Goal: Task Accomplishment & Management: Manage account settings

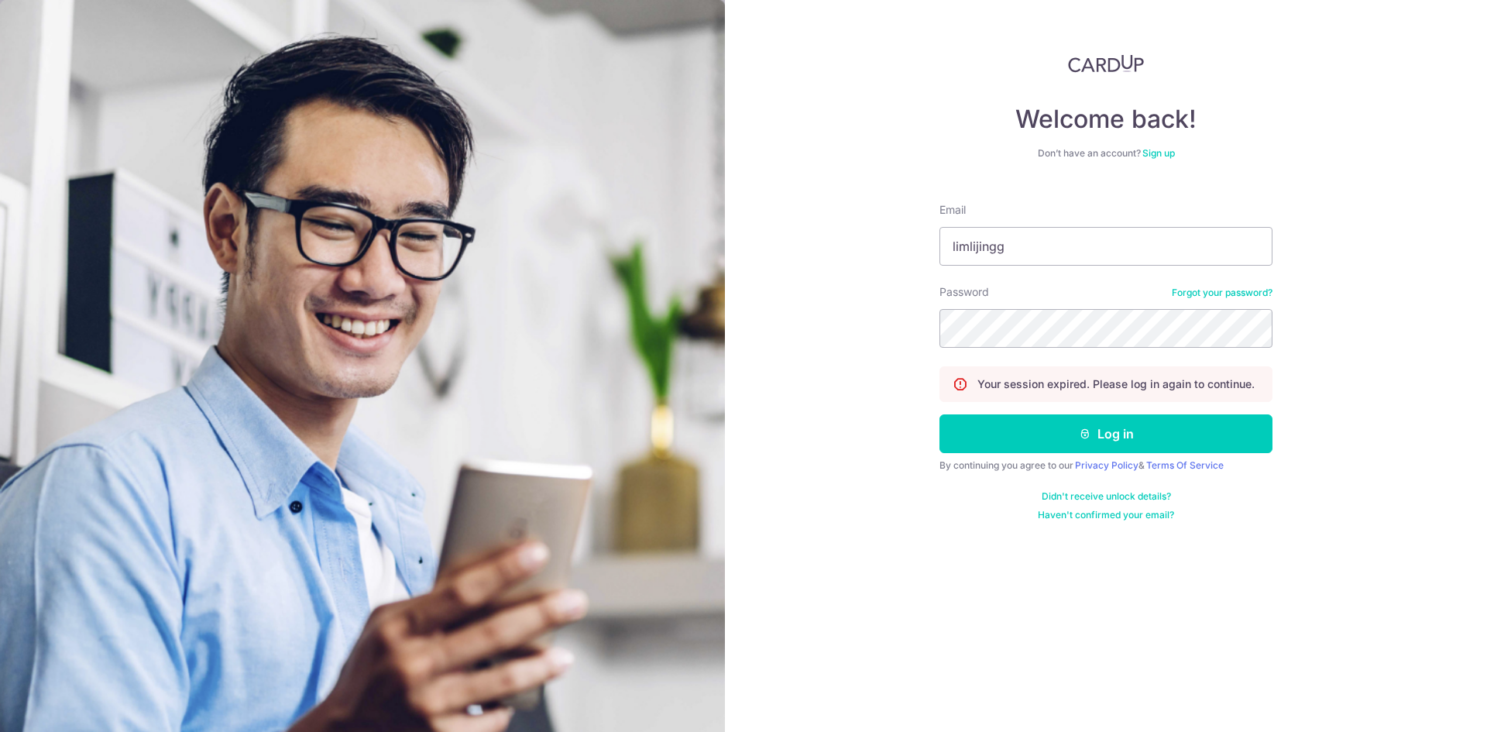
type input "[EMAIL_ADDRESS][DOMAIN_NAME]"
click at [1144, 420] on button "Log in" at bounding box center [1106, 433] width 333 height 39
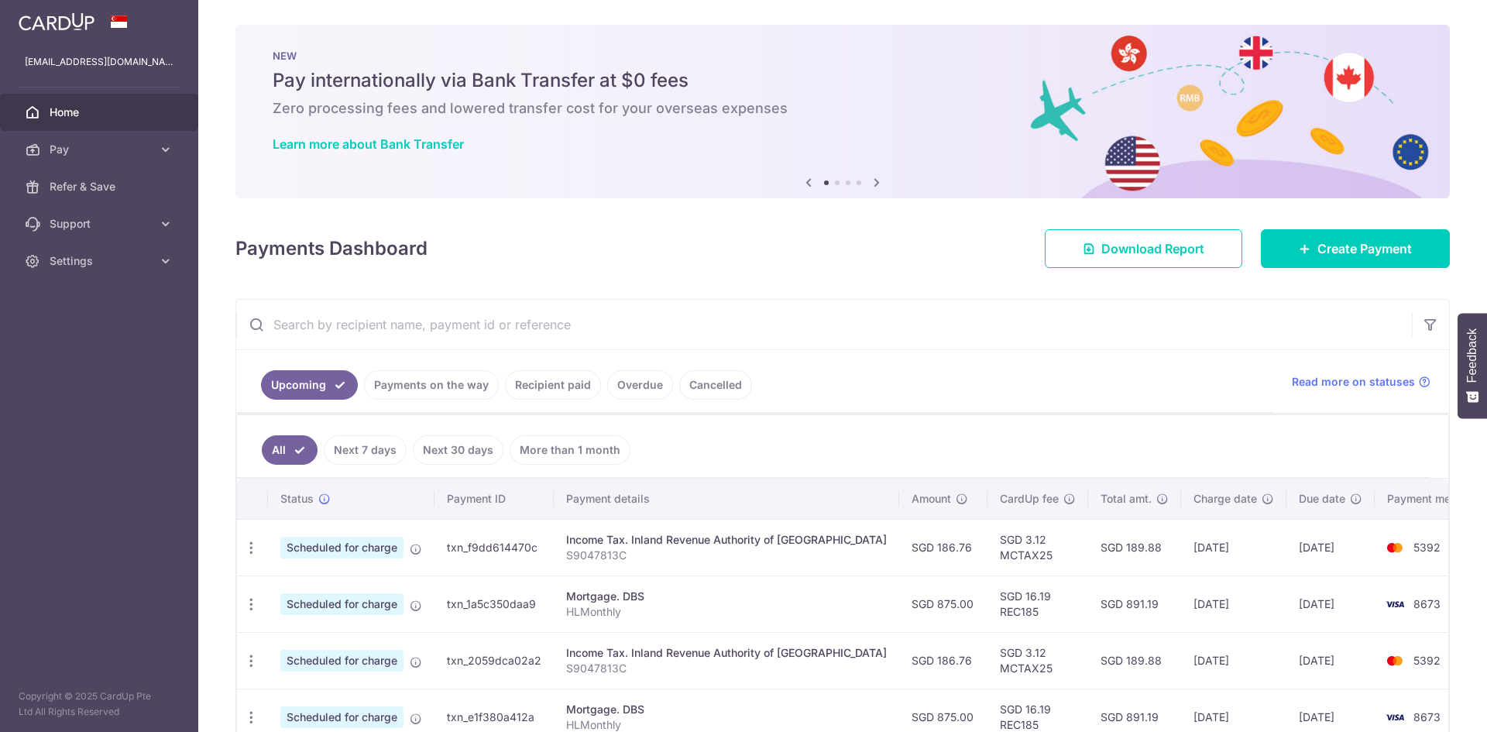
click at [419, 388] on link "Payments on the way" at bounding box center [431, 384] width 135 height 29
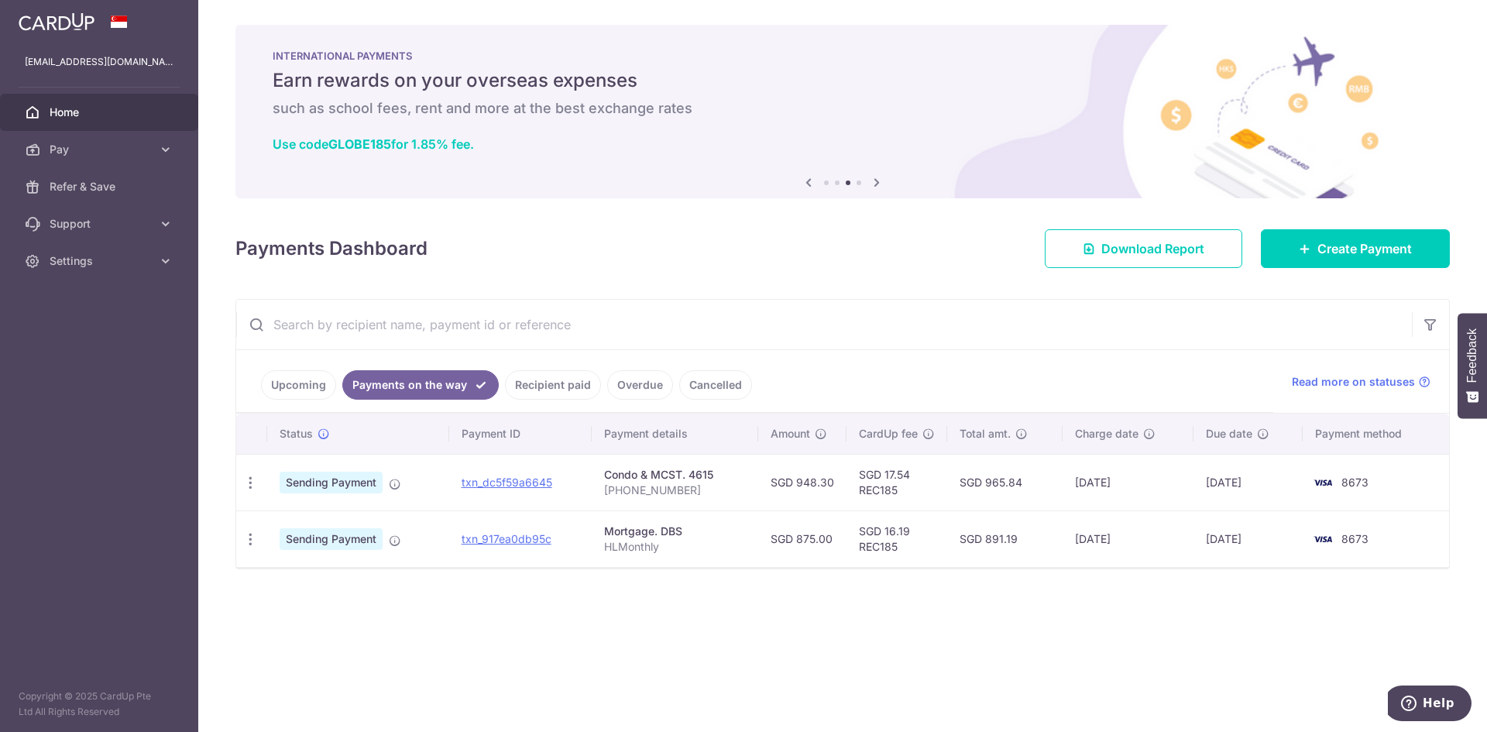
click at [1167, 613] on div "× Pause Schedule Pause all future payments in this series Pause just this one p…" at bounding box center [842, 366] width 1289 height 732
click at [244, 538] on icon "button" at bounding box center [250, 539] width 16 height 16
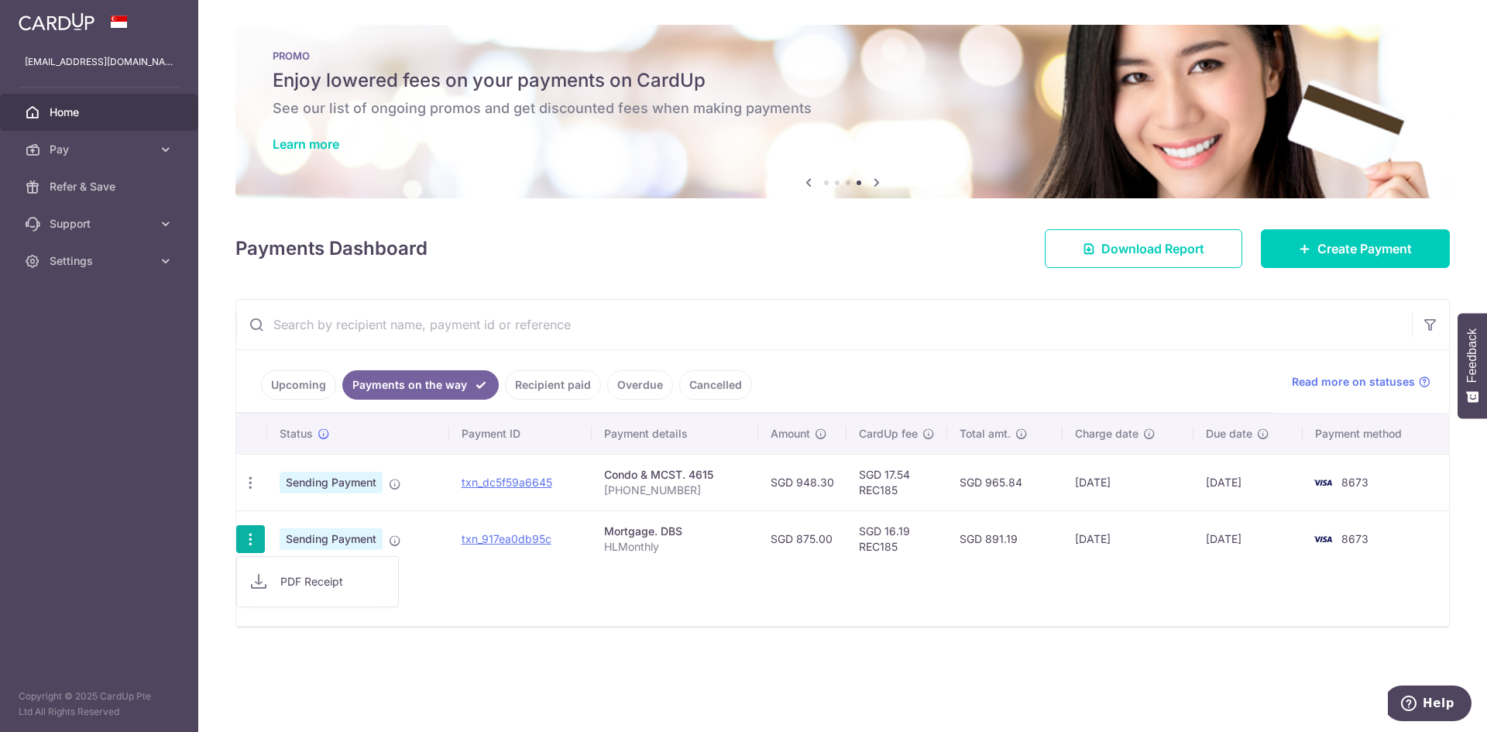
click at [648, 600] on div "Status Payment ID Payment details Amount CardUp fee Total amt. Charge date Due …" at bounding box center [842, 520] width 1213 height 212
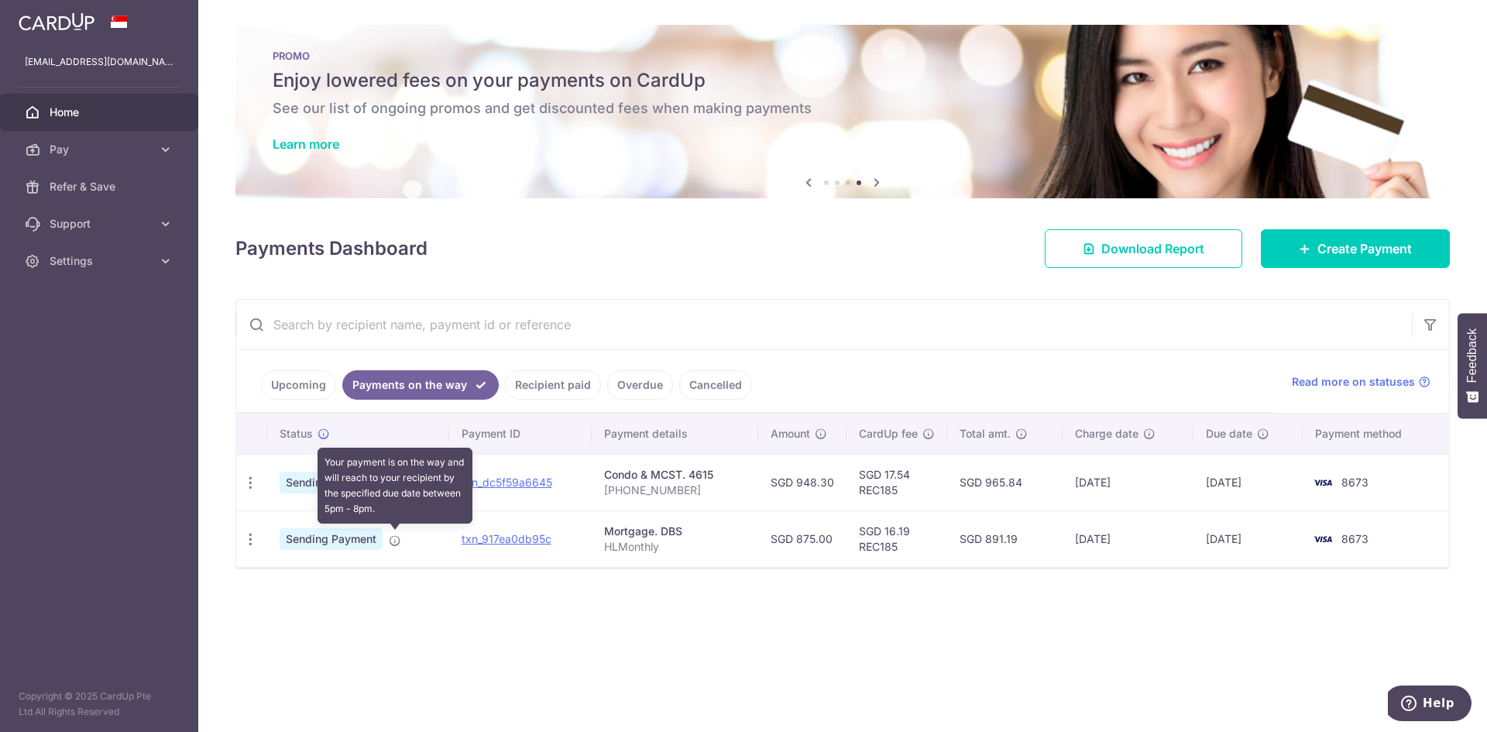
click at [397, 538] on icon at bounding box center [395, 540] width 12 height 12
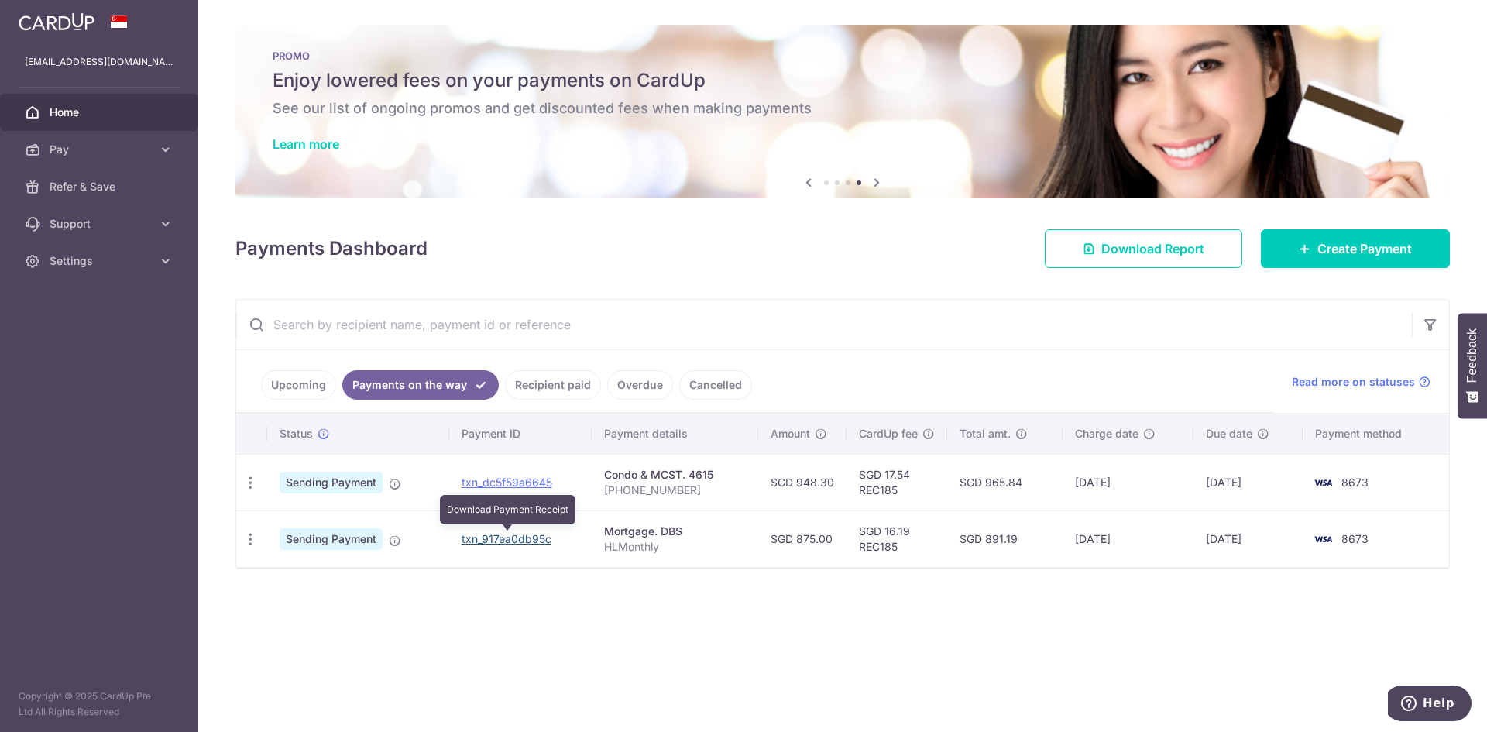
click at [531, 534] on link "txn_917ea0db95c" at bounding box center [507, 538] width 90 height 13
click at [559, 387] on link "Recipient paid" at bounding box center [553, 384] width 96 height 29
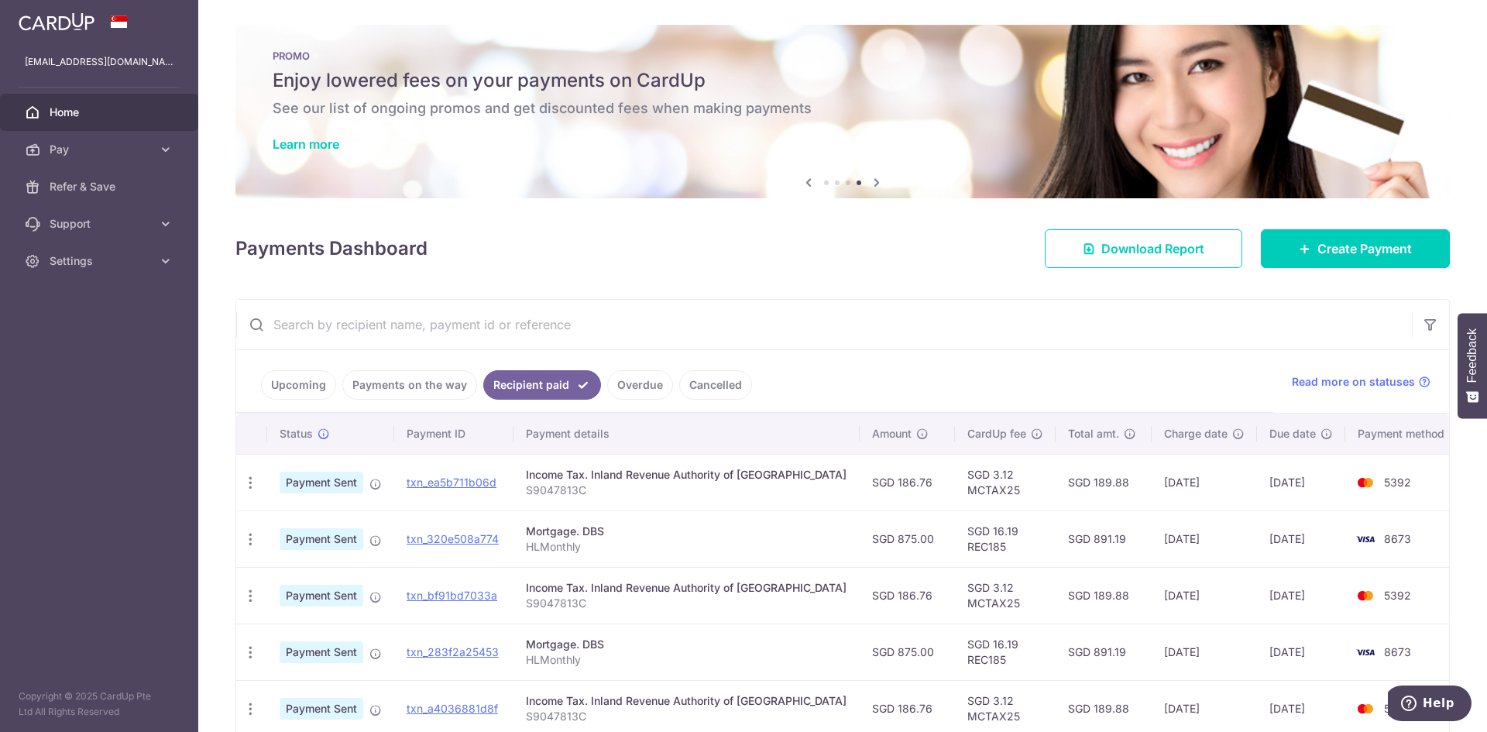
click at [321, 386] on link "Upcoming" at bounding box center [298, 384] width 75 height 29
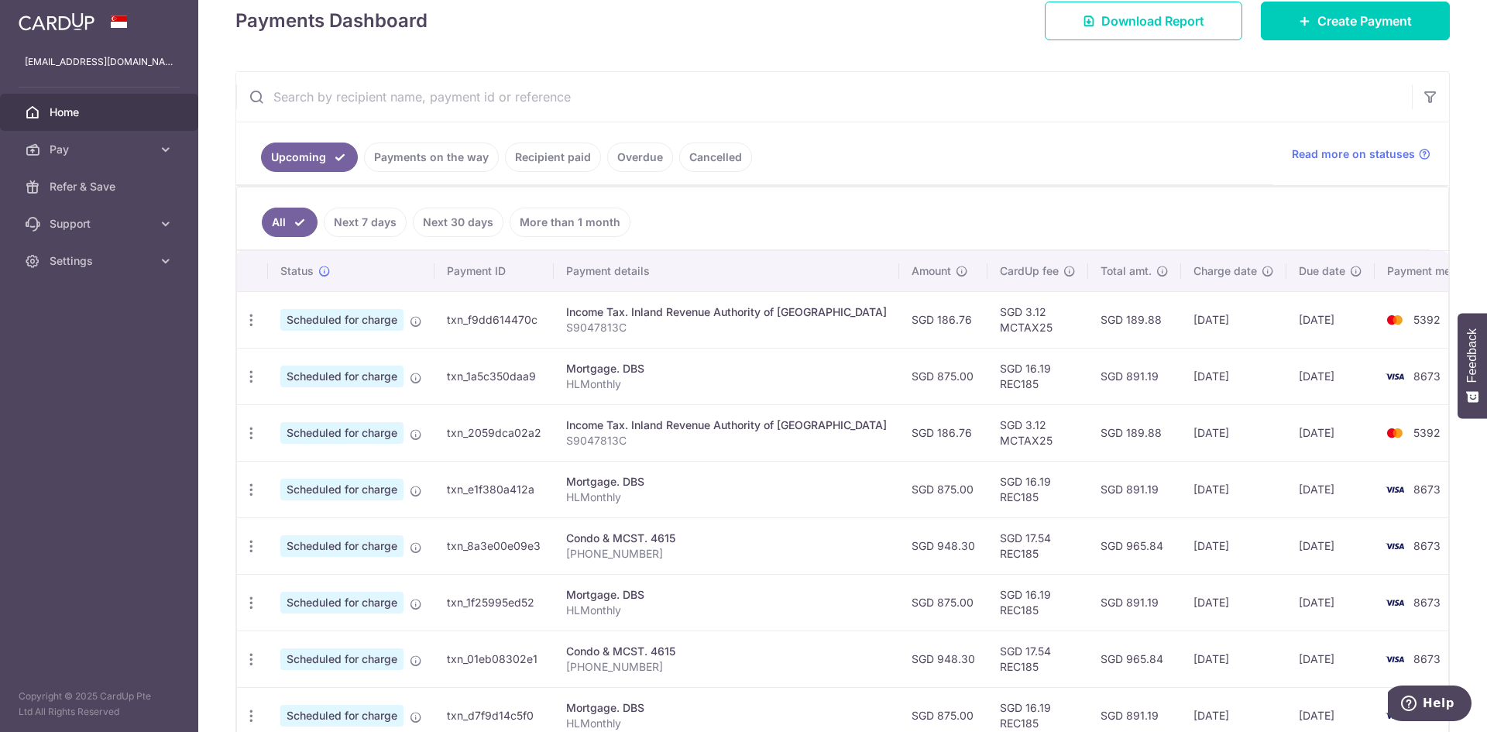
scroll to position [232, 0]
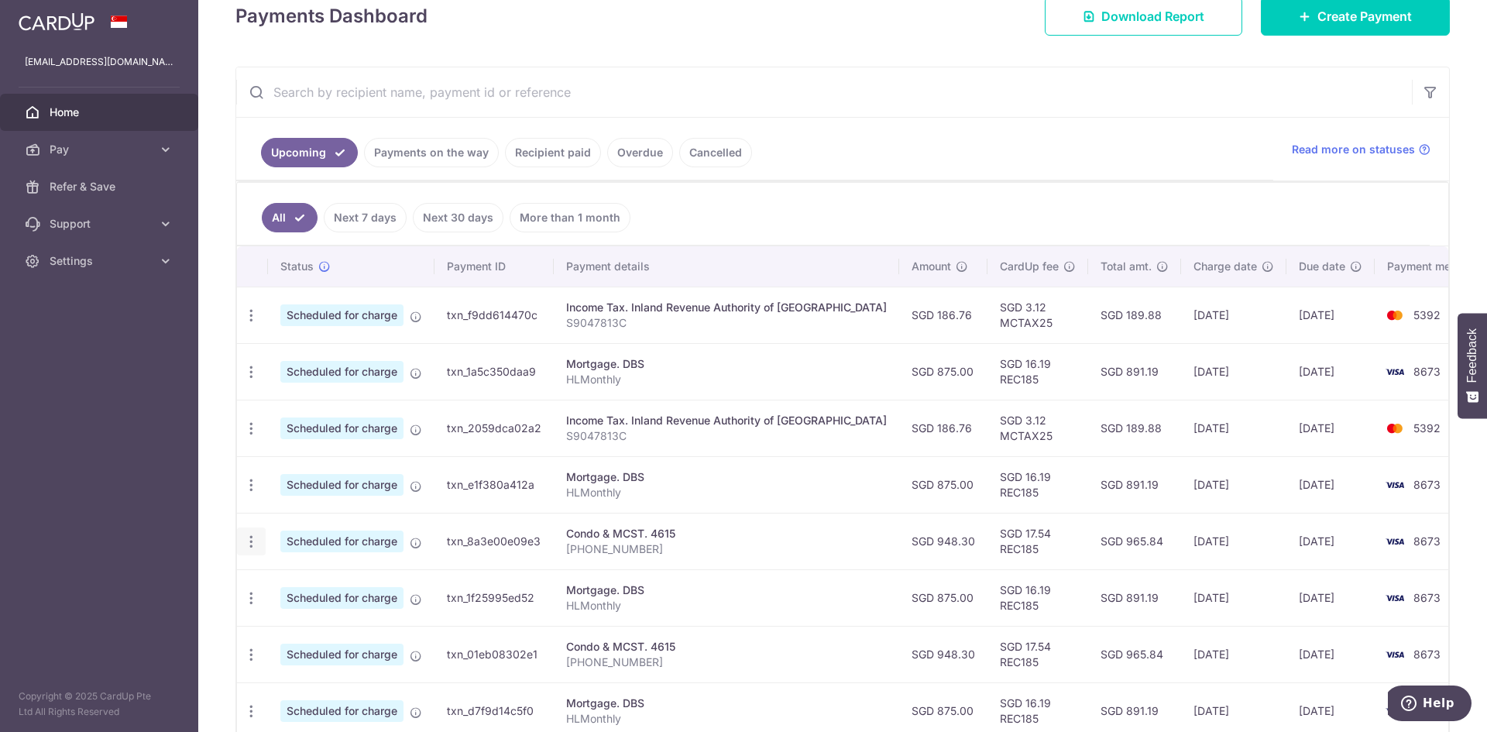
click at [253, 539] on icon "button" at bounding box center [251, 542] width 16 height 16
click at [302, 578] on span "Update payment" at bounding box center [333, 584] width 105 height 19
radio input "true"
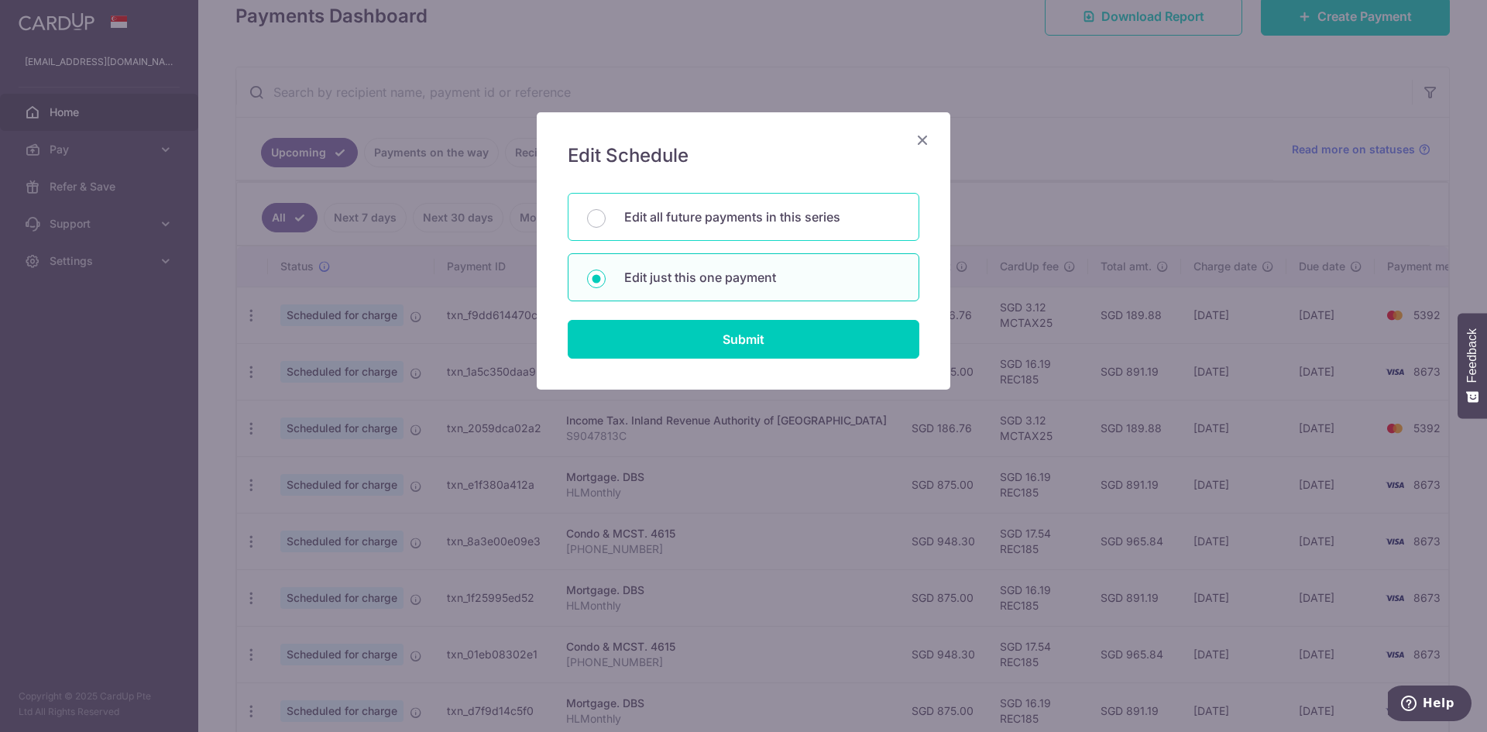
click at [655, 211] on p "Edit all future payments in this series" at bounding box center [762, 217] width 276 height 19
click at [606, 211] on input "Edit all future payments in this series" at bounding box center [596, 218] width 19 height 19
radio input "true"
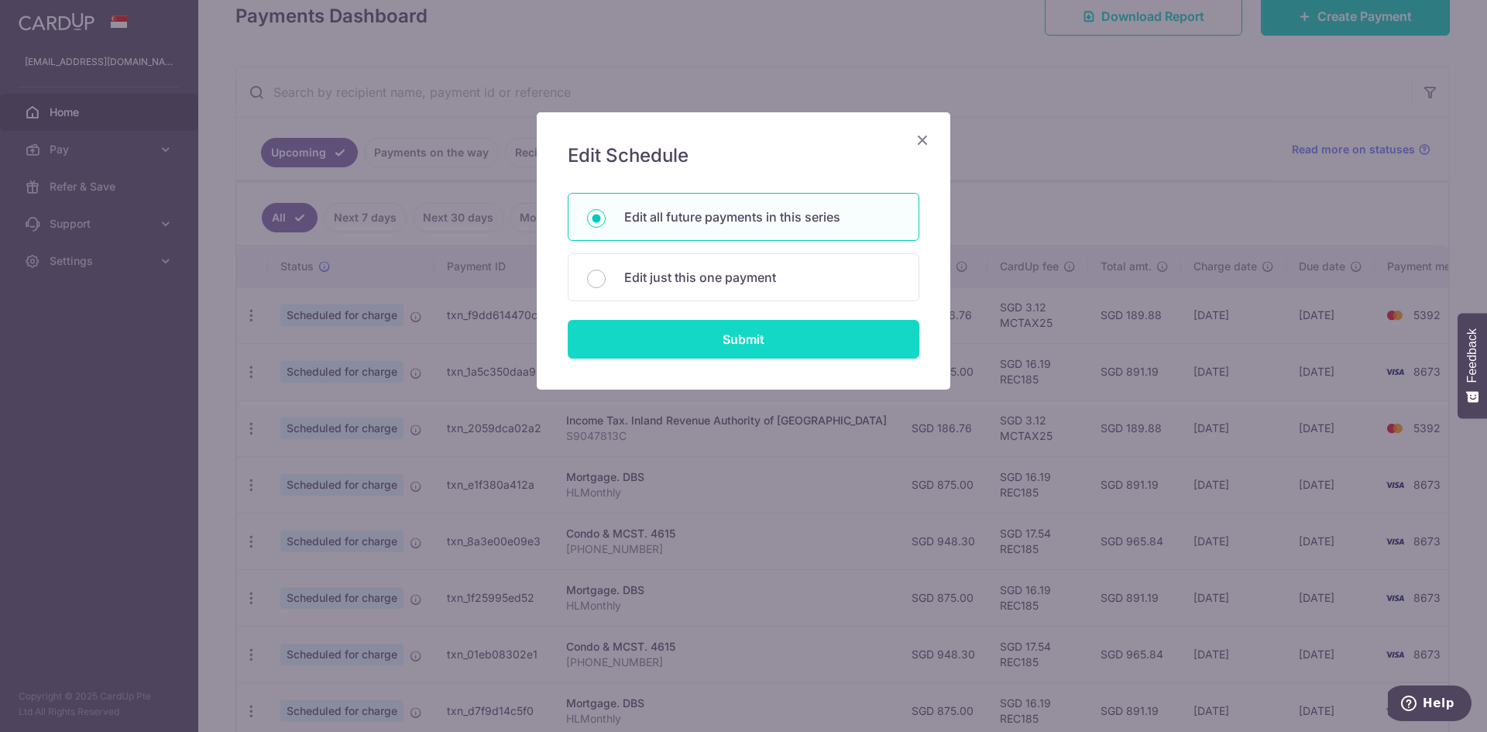
click at [714, 335] on input "Submit" at bounding box center [744, 339] width 352 height 39
radio input "true"
type input "948.30"
type input "[PHONE_NUMBER]"
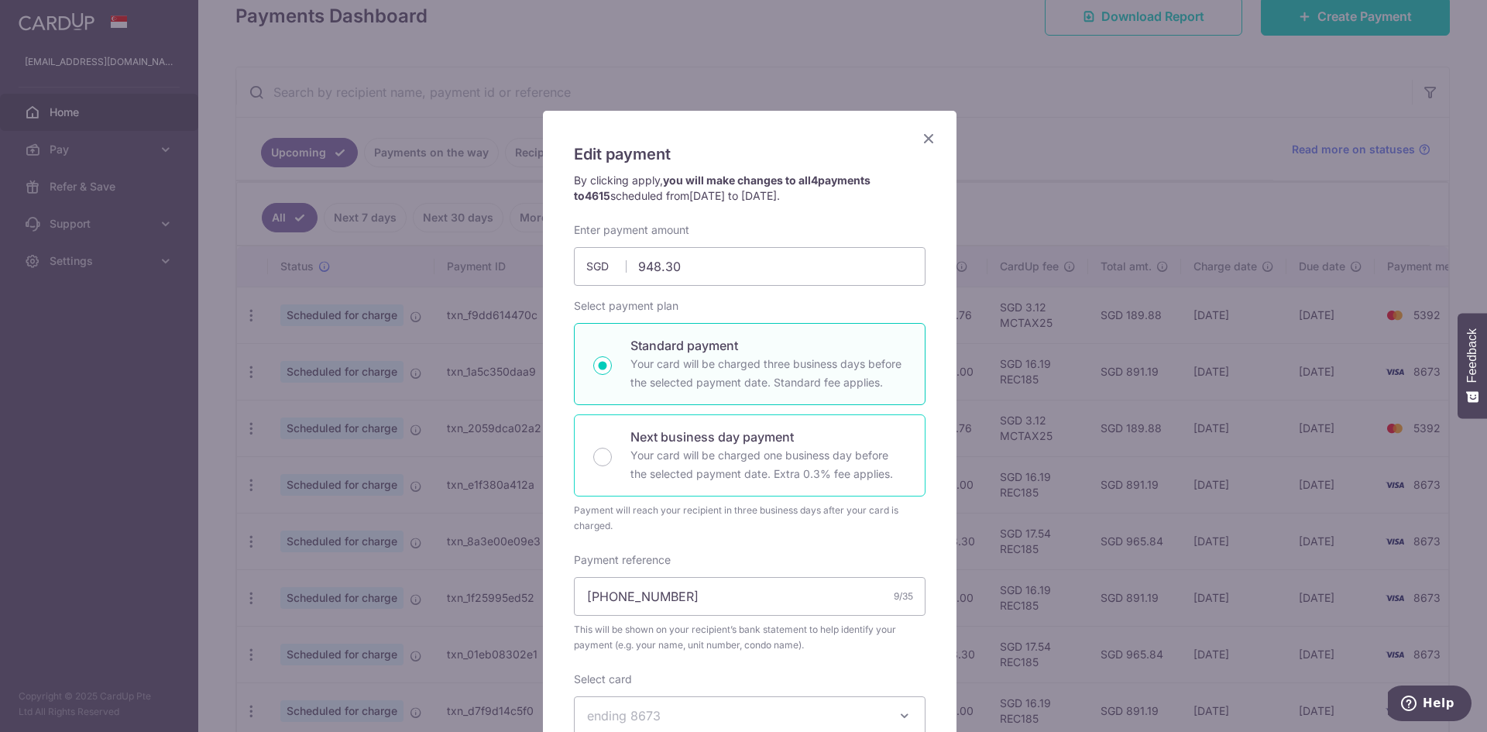
scroll to position [0, 0]
click at [668, 265] on input "948.30" at bounding box center [750, 268] width 352 height 39
drag, startPoint x: 687, startPoint y: 266, endPoint x: 641, endPoint y: 276, distance: 47.6
click at [641, 276] on input "948.30" at bounding box center [750, 268] width 352 height 39
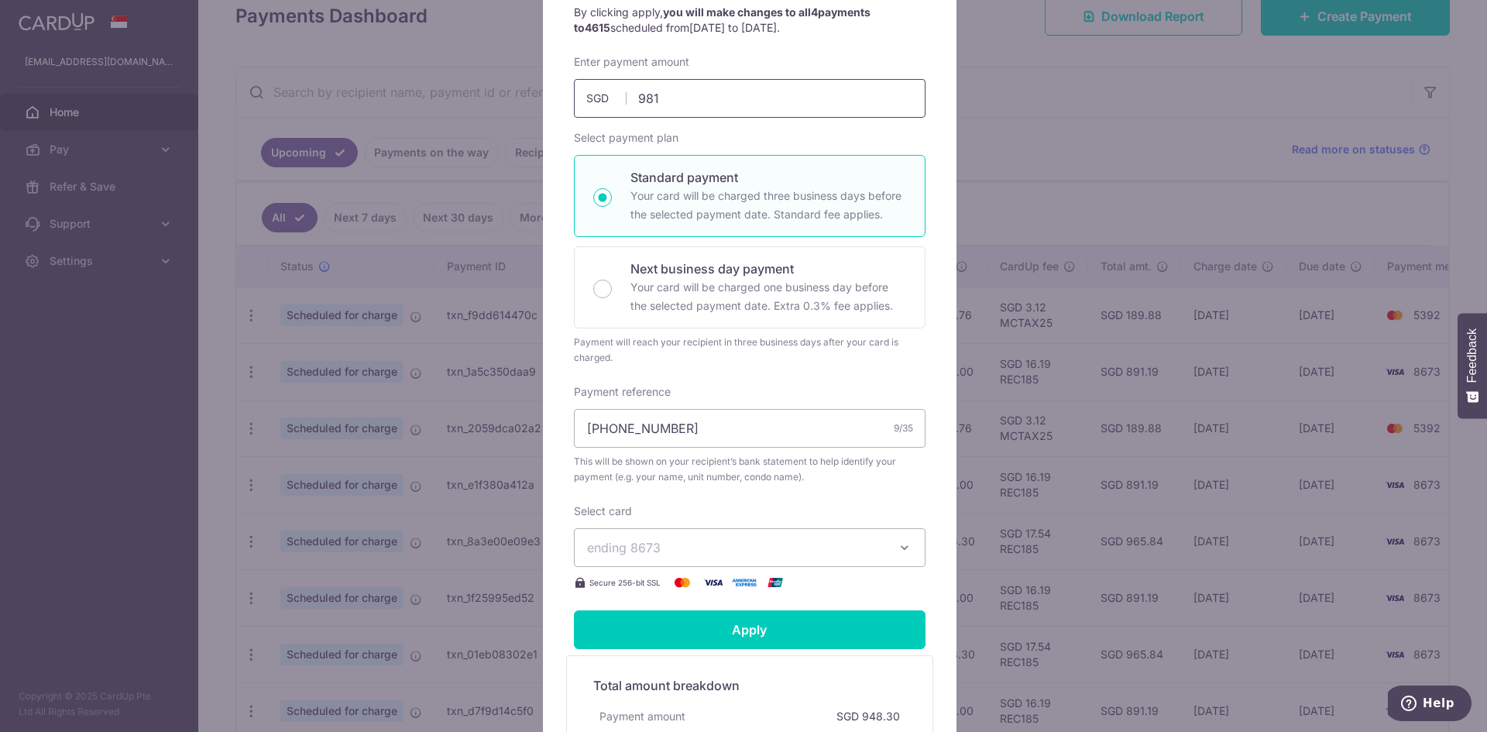
scroll to position [232, 0]
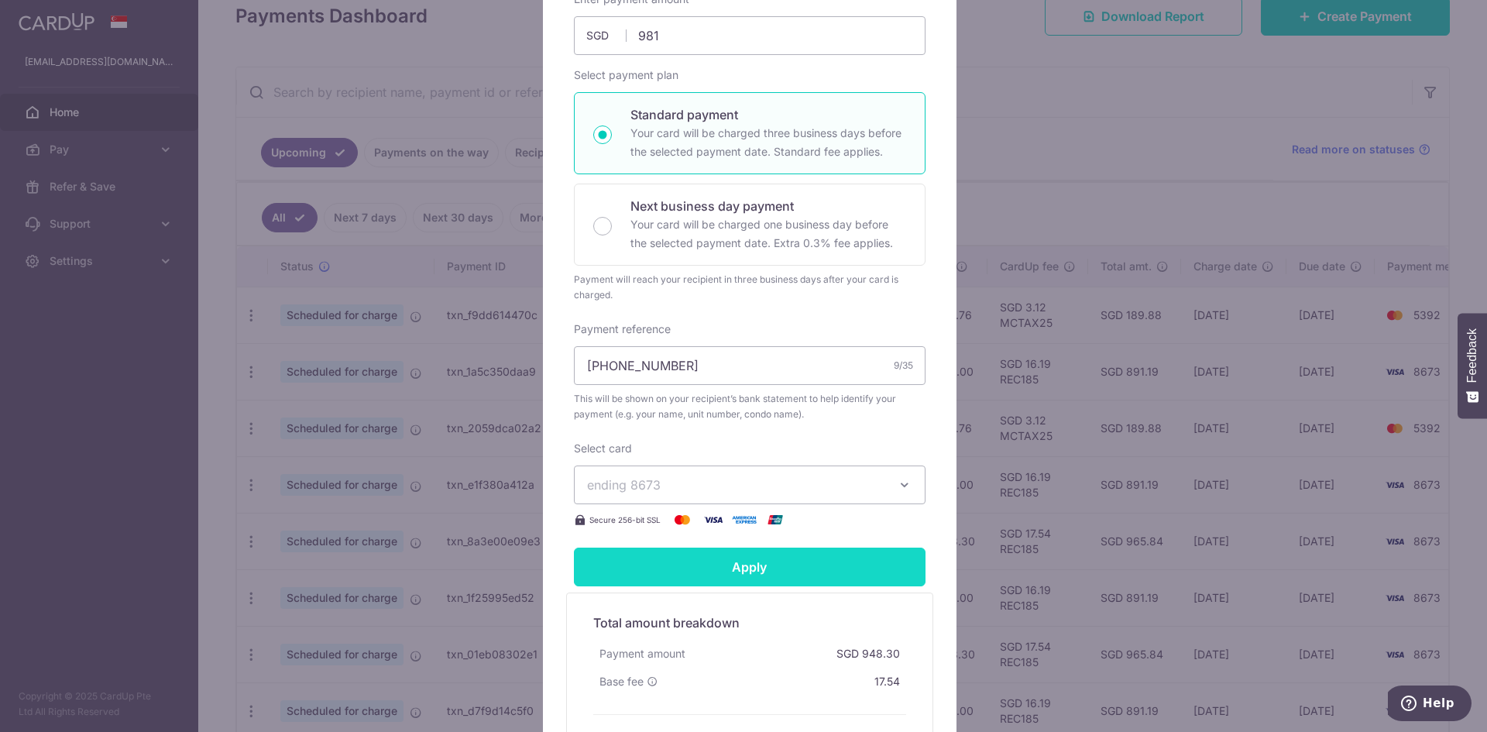
type input "981.00"
click at [784, 572] on input "Apply" at bounding box center [750, 567] width 352 height 39
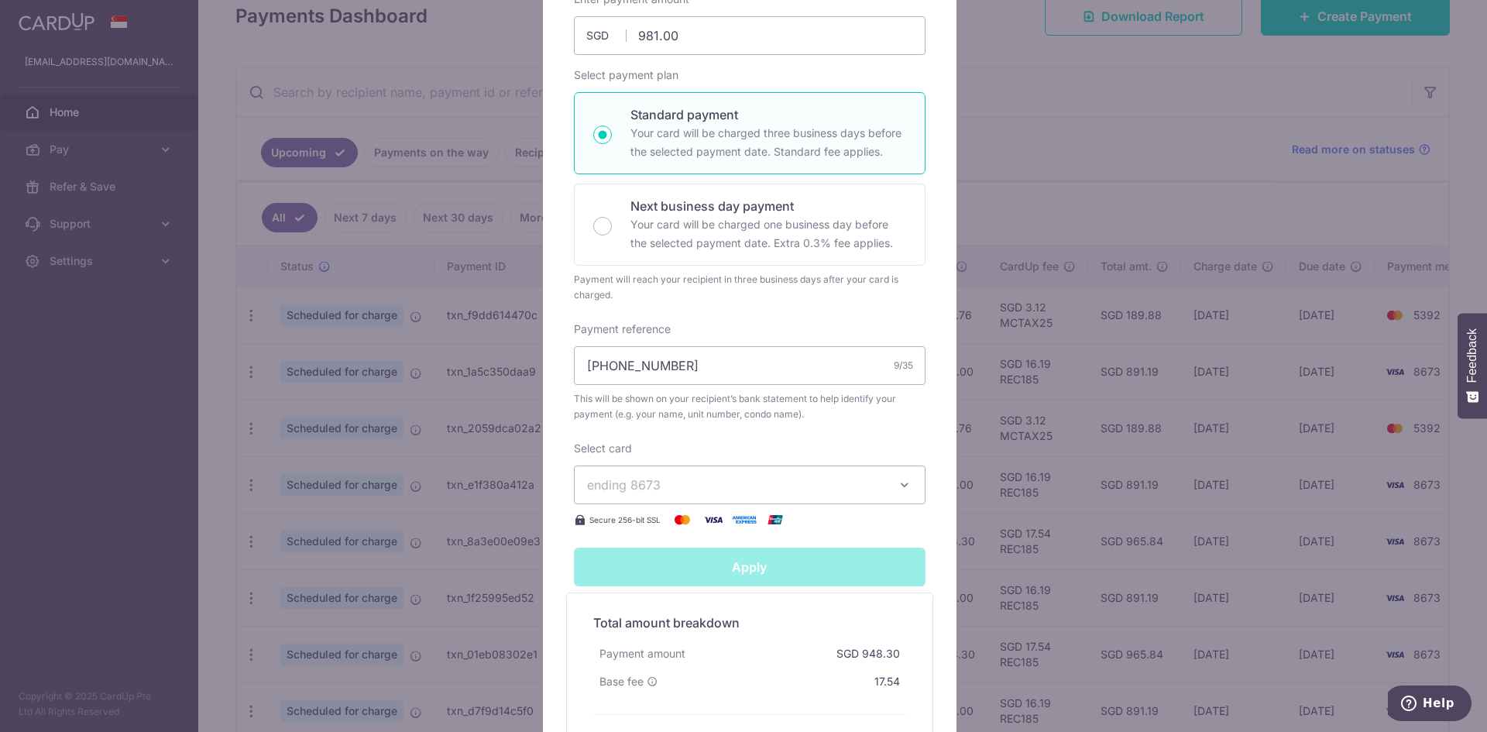
type input "Successfully Applied"
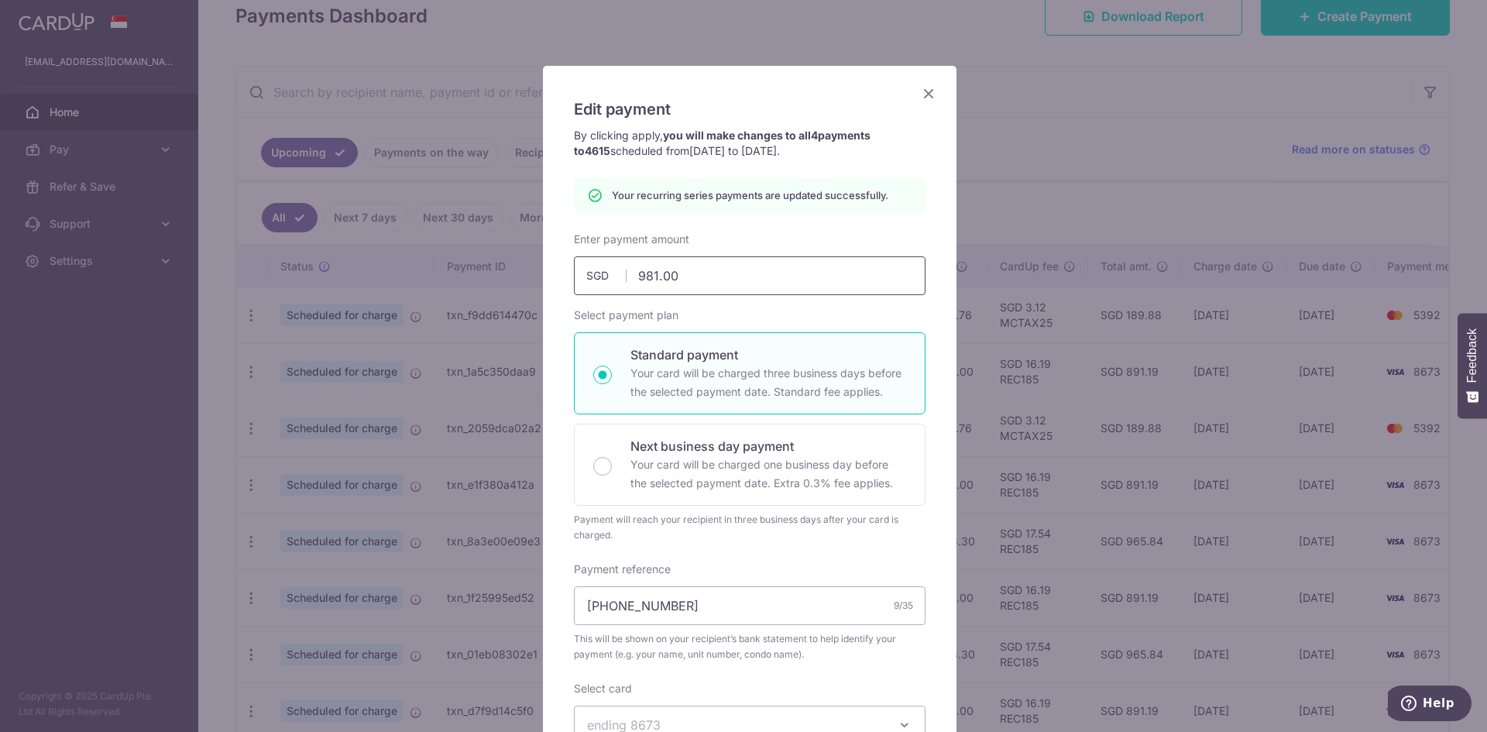
scroll to position [0, 0]
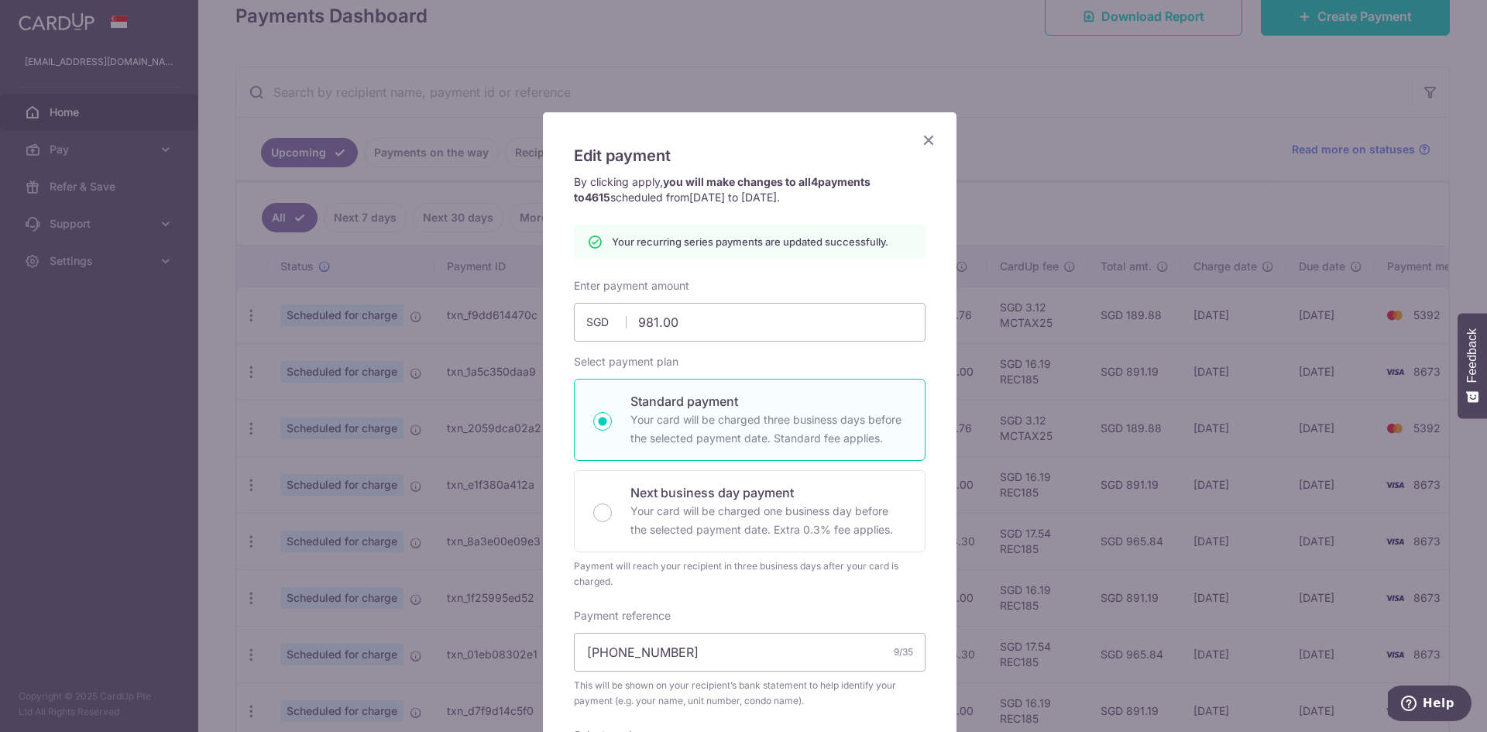
click at [919, 143] on icon "Close" at bounding box center [928, 139] width 19 height 19
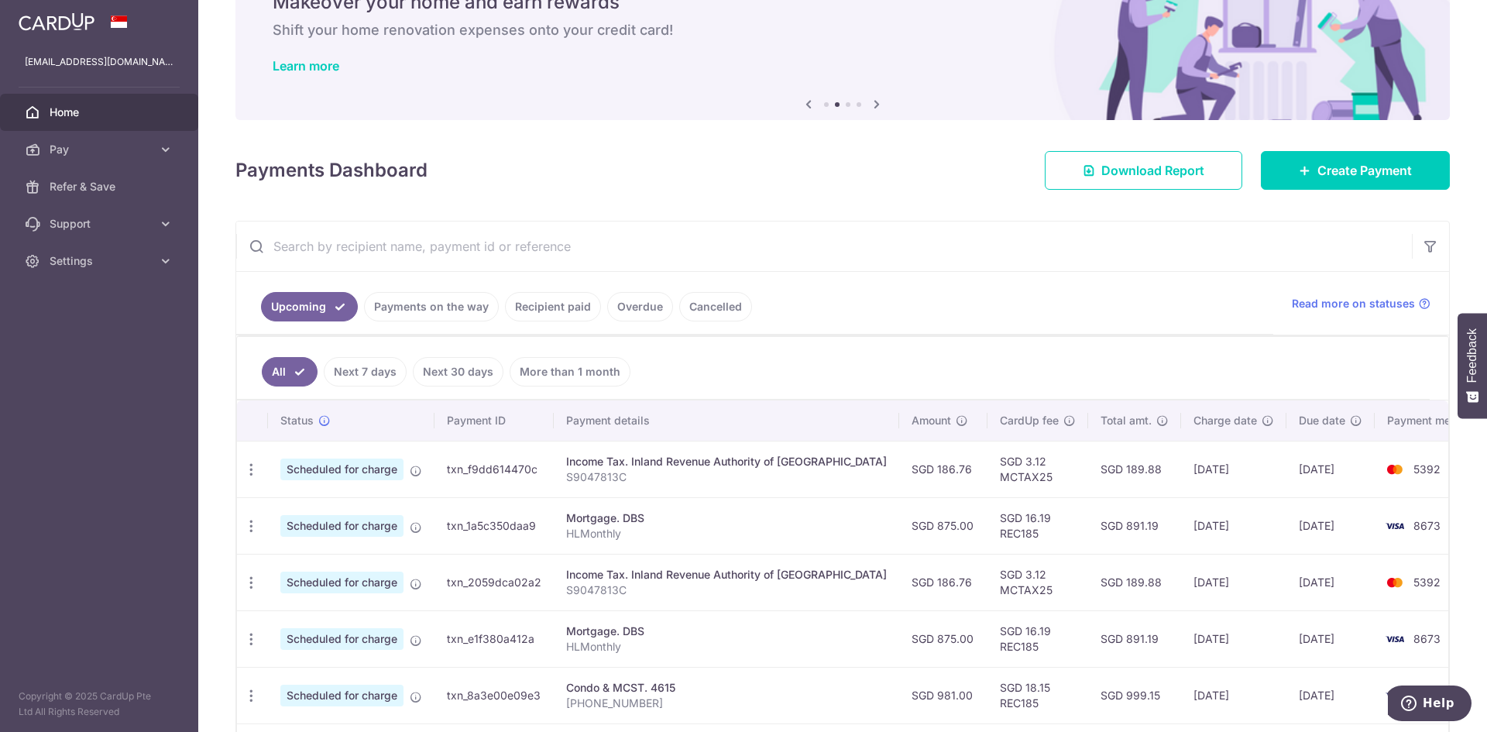
scroll to position [466, 0]
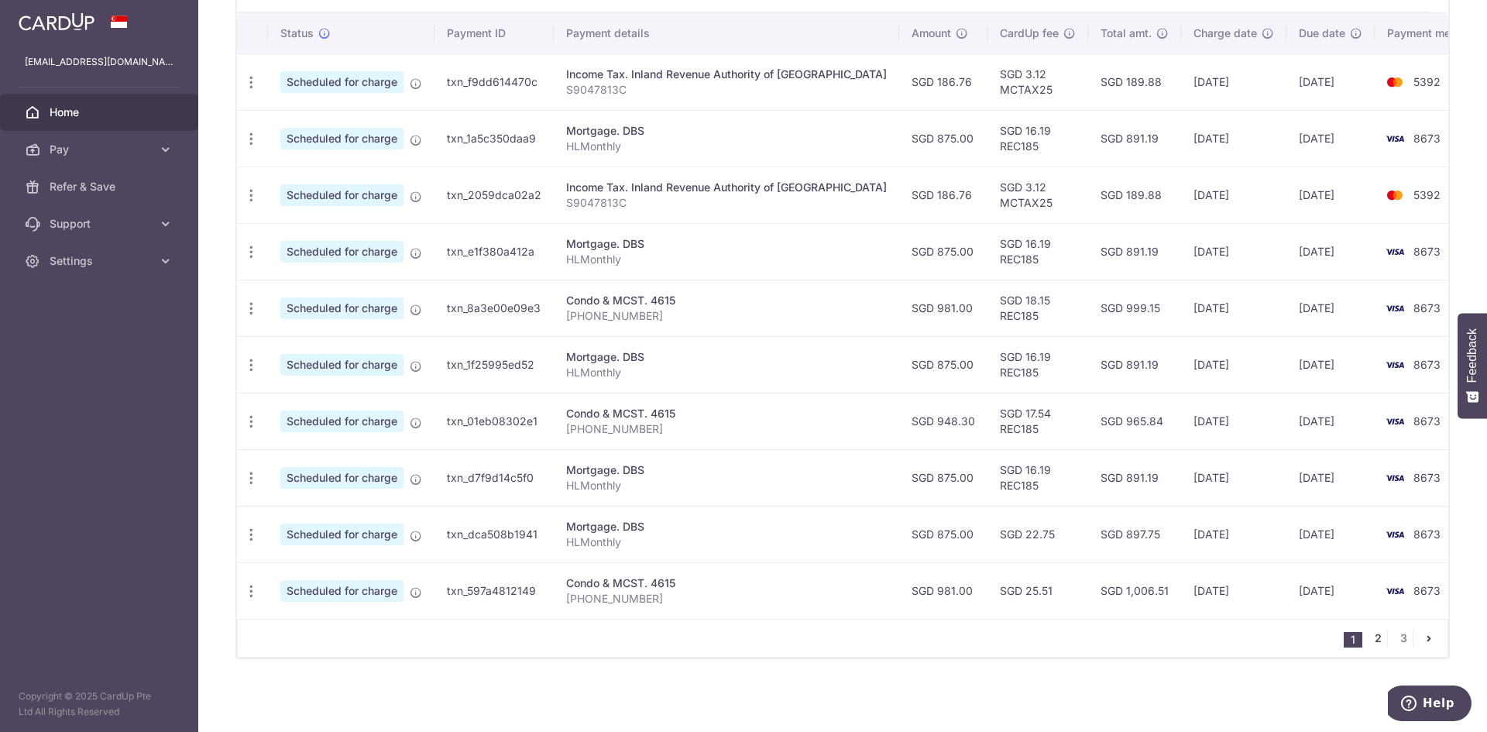
click at [1377, 632] on link "2" at bounding box center [1378, 638] width 19 height 19
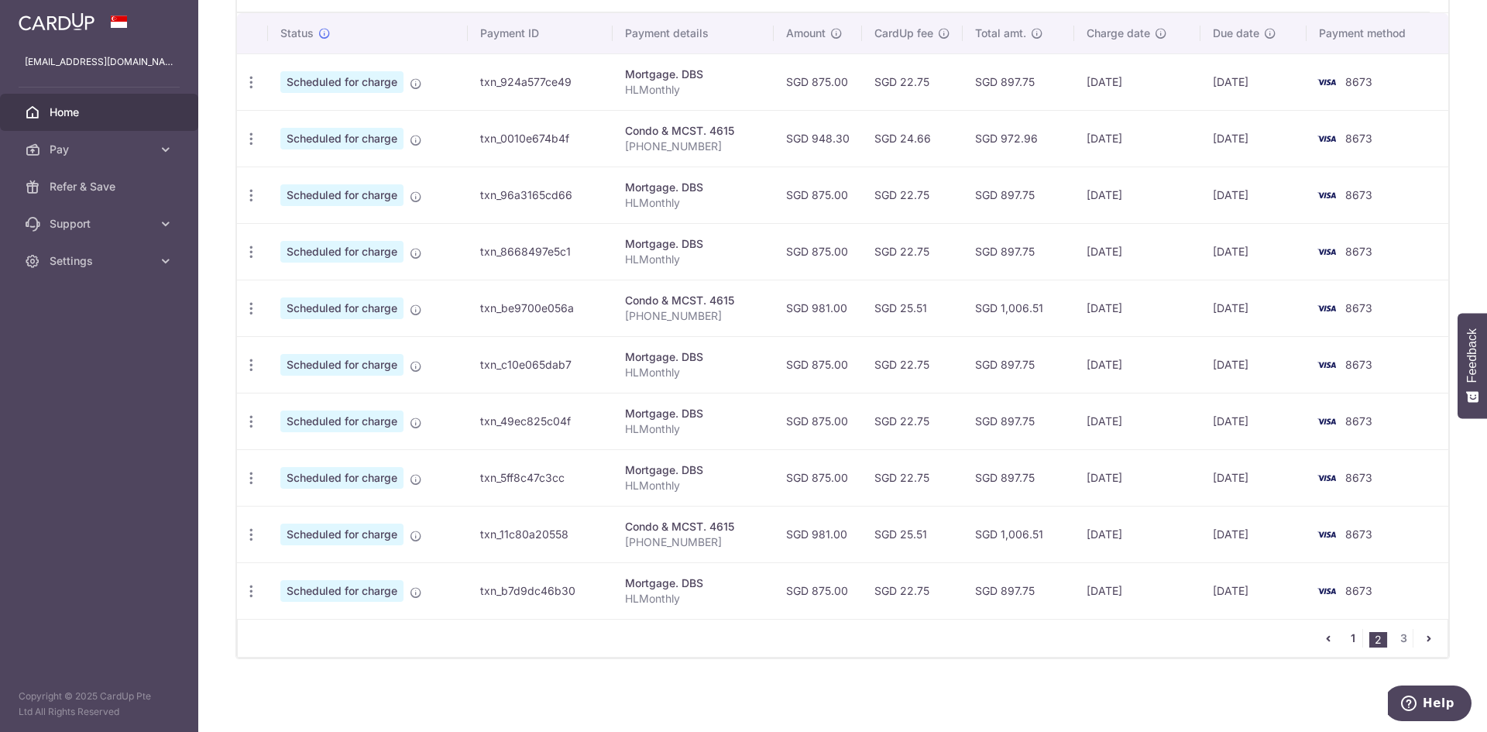
click at [1346, 635] on link "1" at bounding box center [1353, 638] width 19 height 19
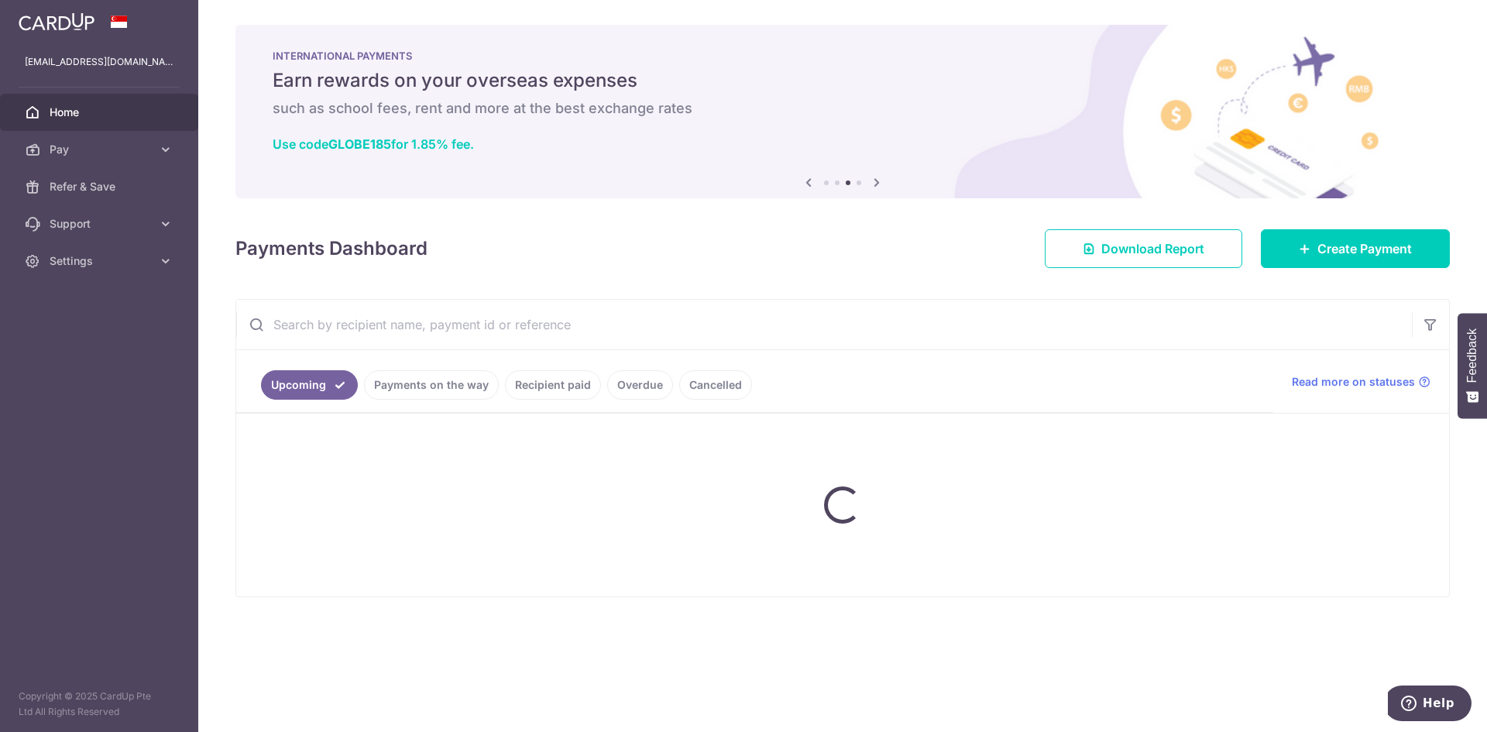
scroll to position [0, 0]
